Goal: Transaction & Acquisition: Subscribe to service/newsletter

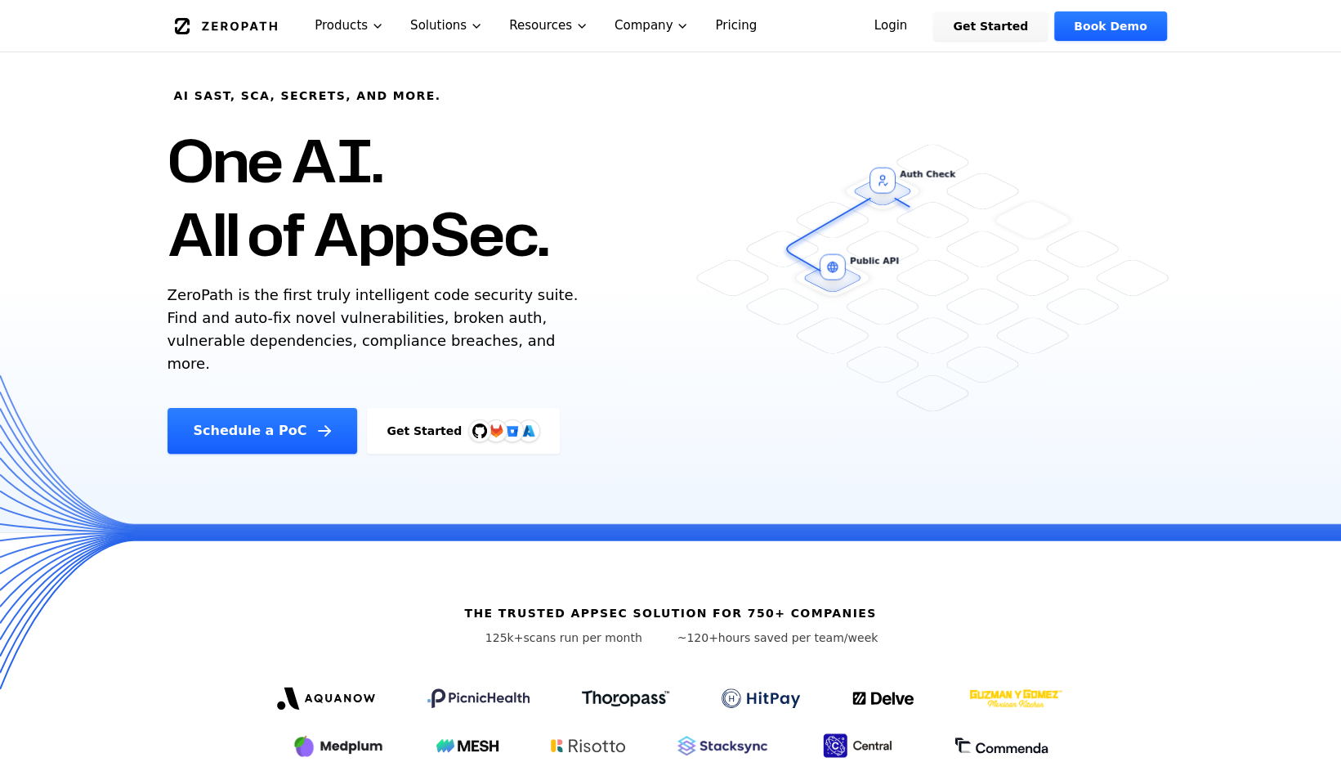
scroll to position [82, 0]
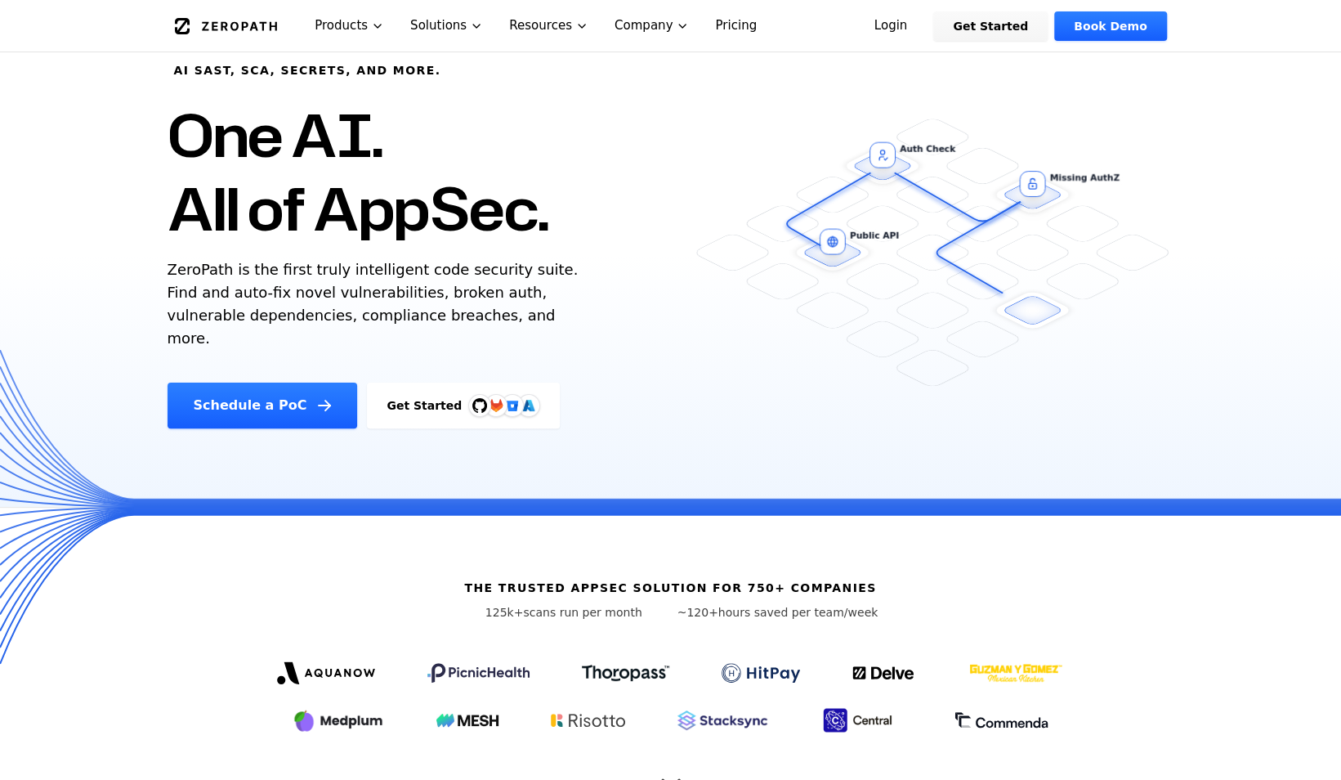
click at [702, 28] on link "Pricing" at bounding box center [736, 25] width 68 height 51
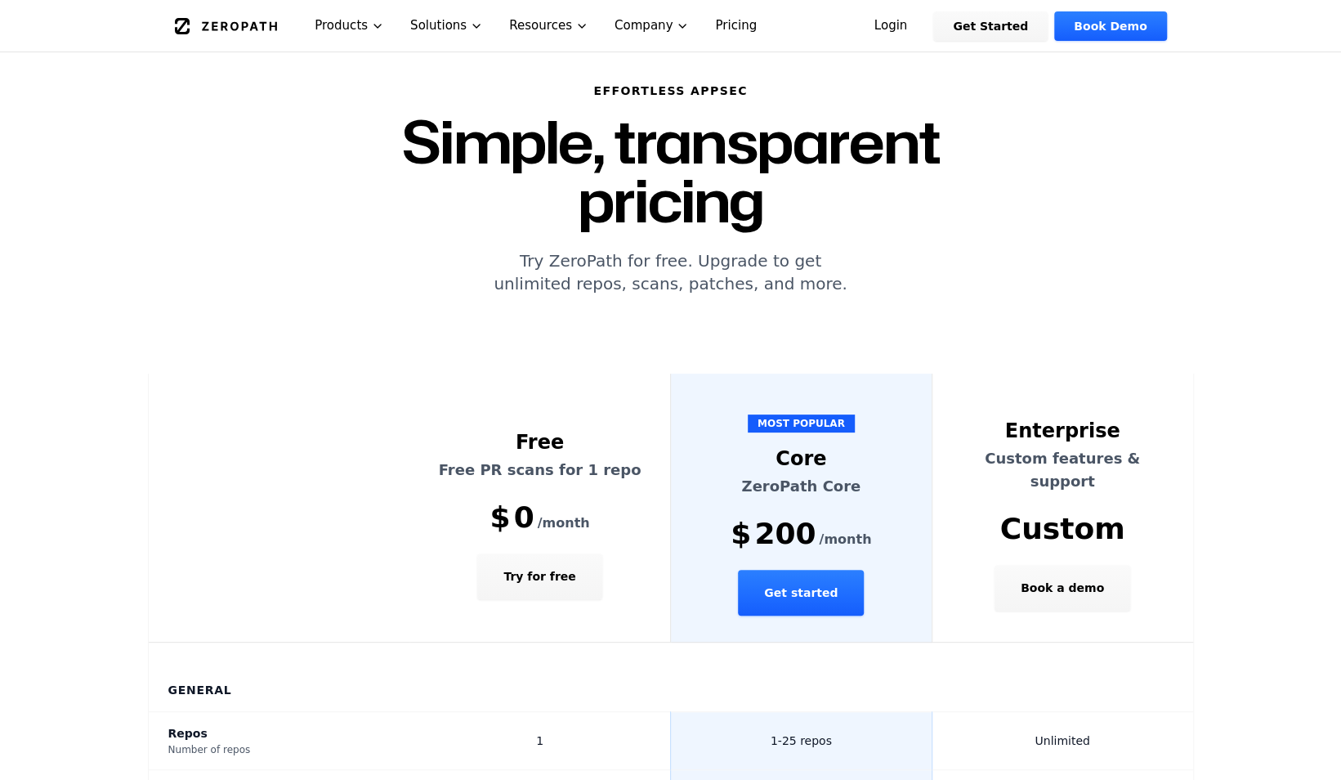
scroll to position [82, 0]
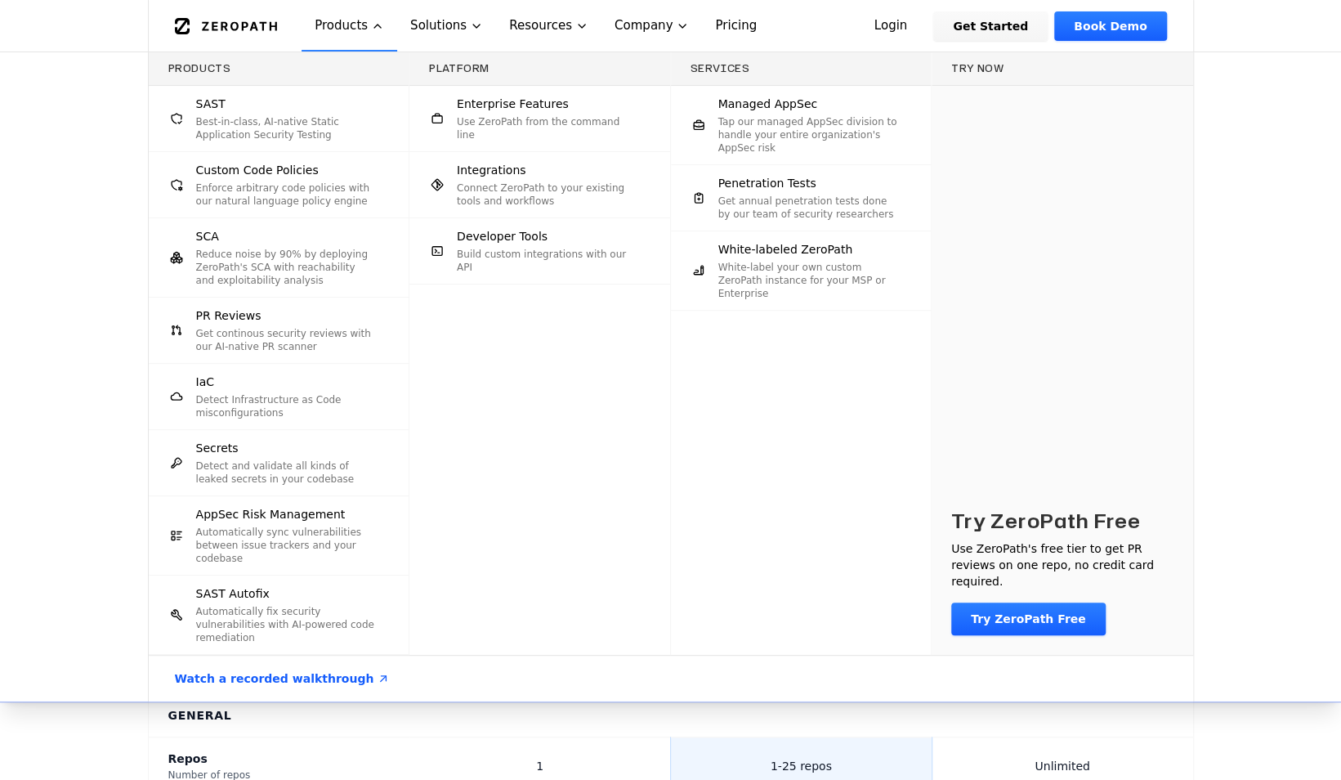
click at [493, 186] on p "Connect ZeroPath to your existing tools and workflows" at bounding box center [547, 194] width 181 height 26
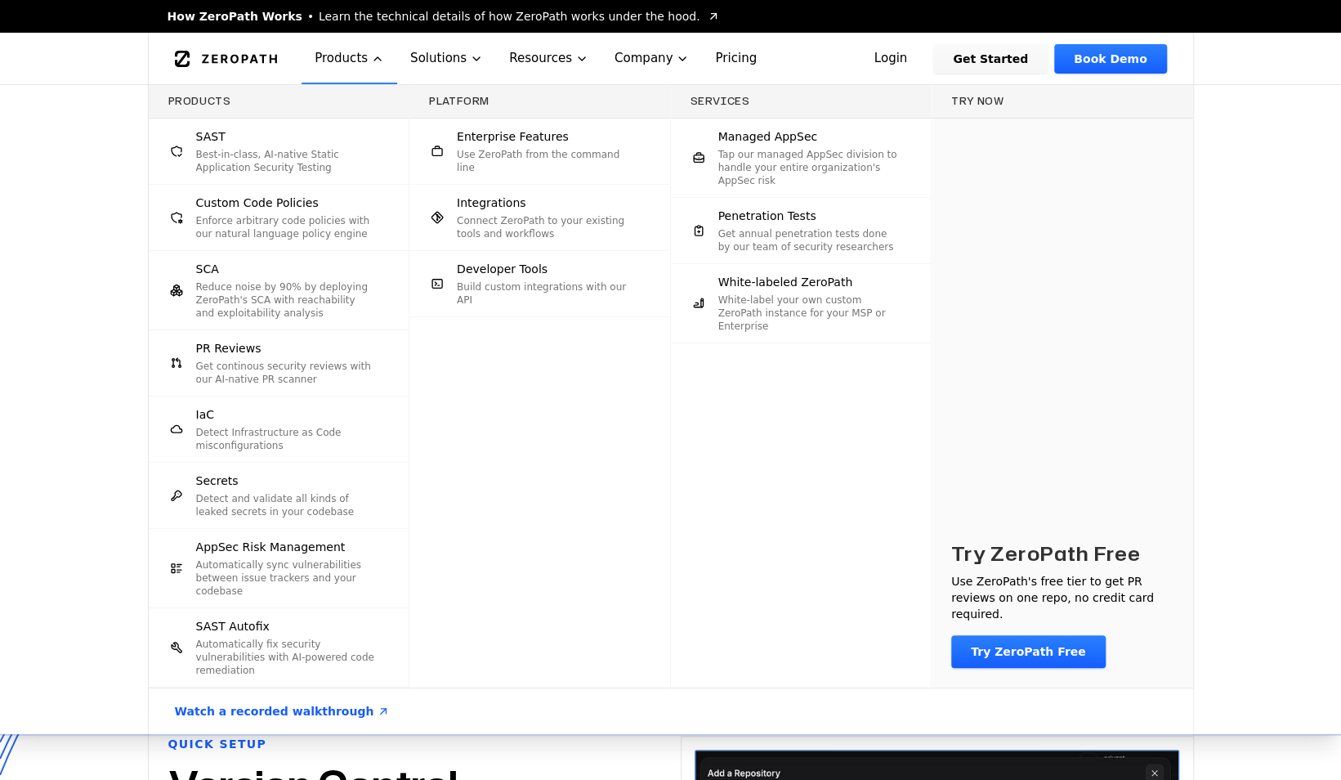
click at [245, 158] on p "Best-in-class, AI-native Static Application Security Testing" at bounding box center [286, 161] width 181 height 26
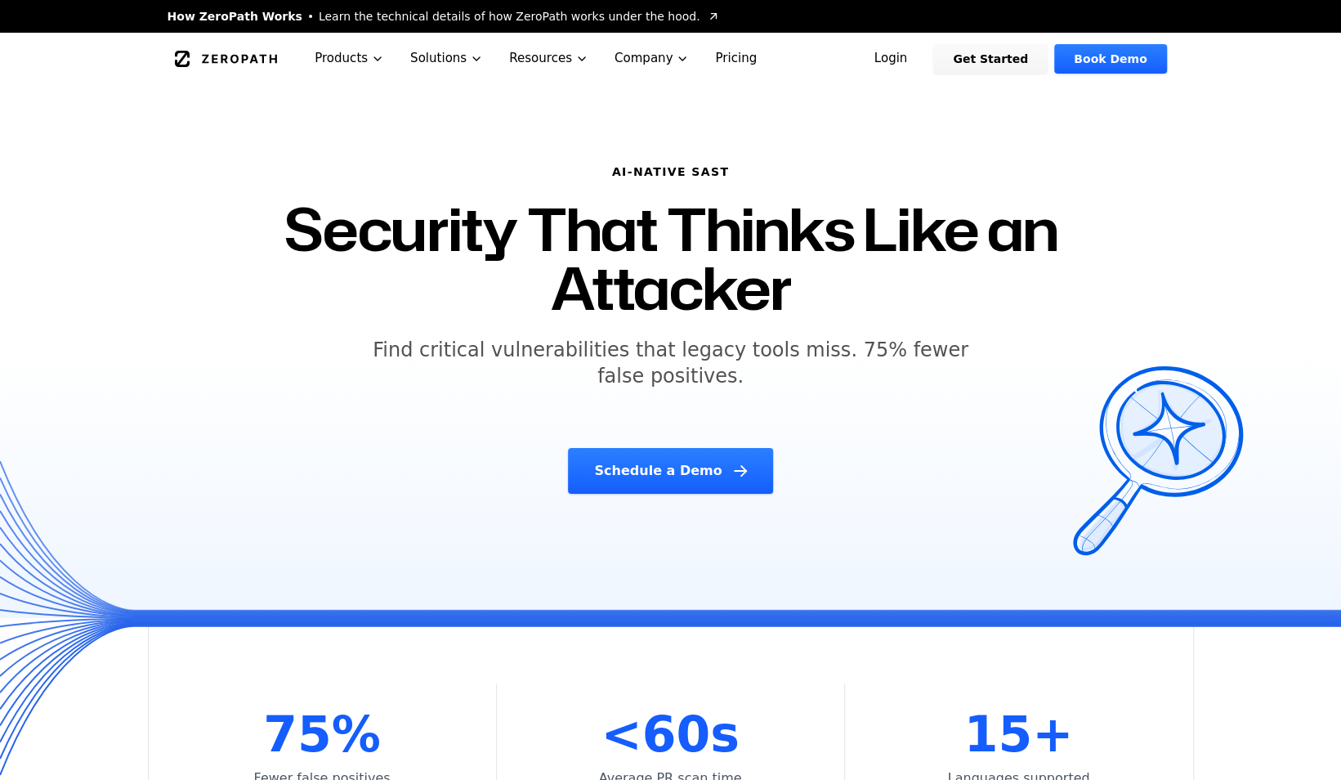
click at [718, 54] on link "Pricing" at bounding box center [736, 58] width 68 height 51
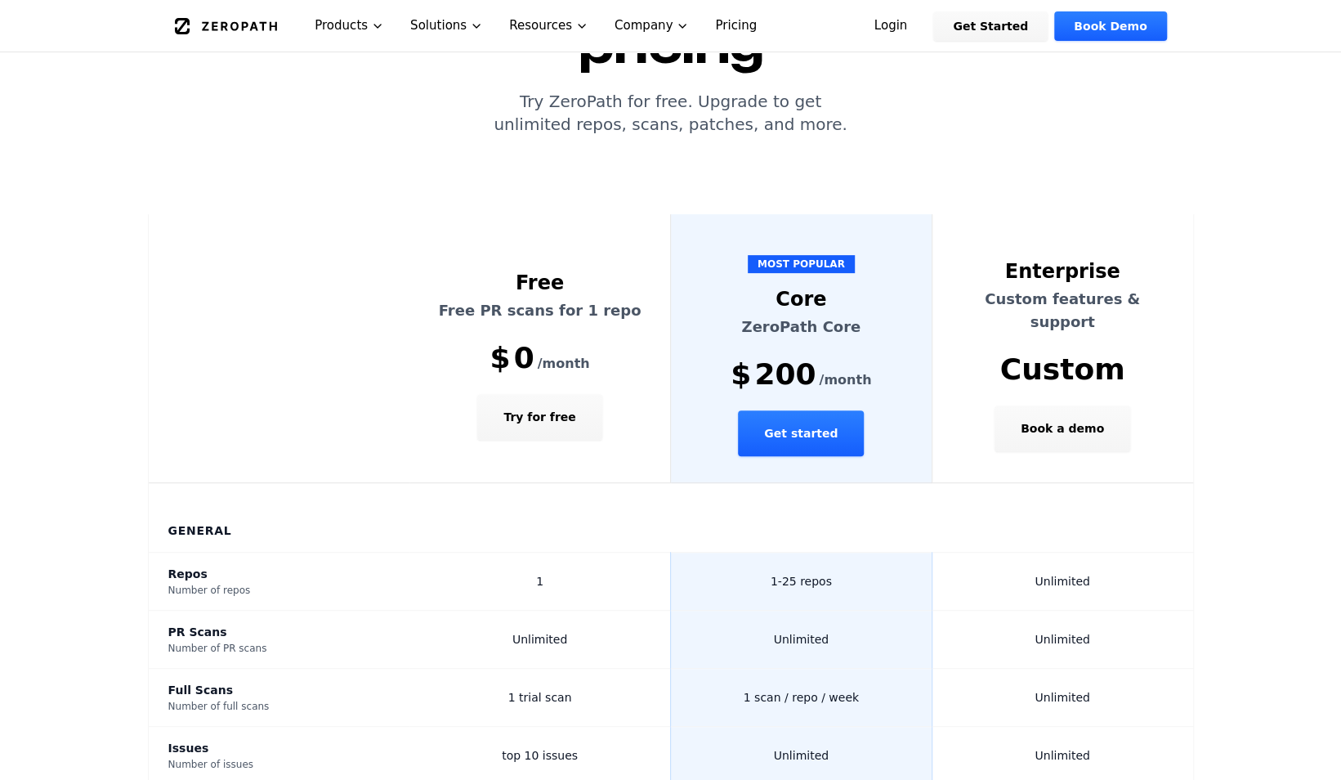
scroll to position [245, 0]
